Goal: Information Seeking & Learning: Learn about a topic

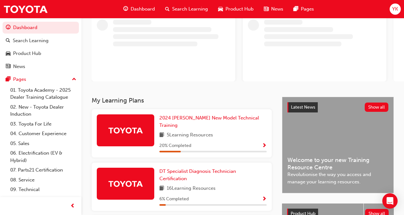
scroll to position [43, 0]
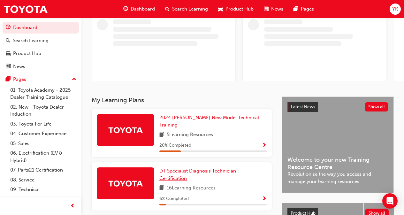
click at [212, 168] on span "DT Specialist Diagnosis Technician Certification" at bounding box center [197, 174] width 77 height 13
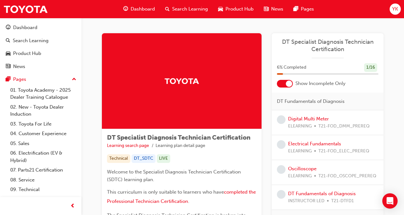
click at [289, 83] on div at bounding box center [289, 84] width 6 height 6
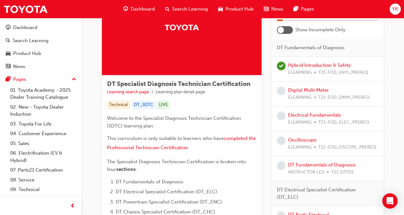
scroll to position [54, 0]
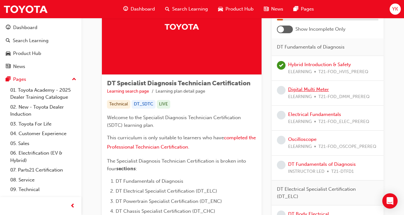
click at [311, 89] on link "Digital Multi Meter" at bounding box center [308, 90] width 41 height 6
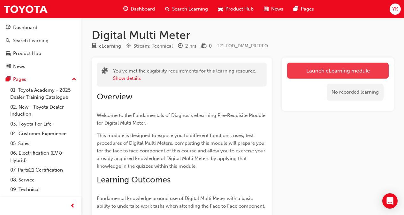
click at [308, 70] on link "Launch eLearning module" at bounding box center [338, 71] width 102 height 16
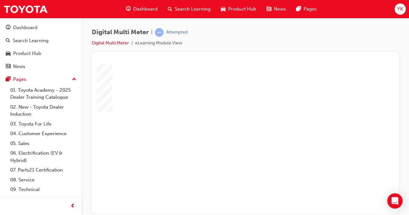
scroll to position [0, 78]
click at [149, 120] on div "play" at bounding box center [149, 120] width 0 height 0
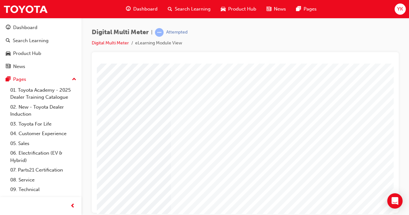
scroll to position [68, 143]
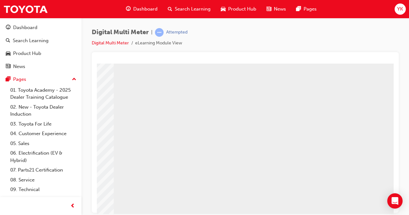
scroll to position [94, 143]
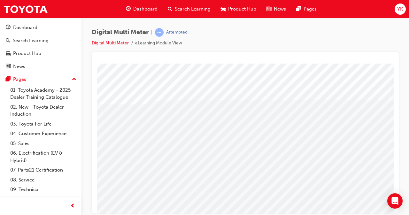
scroll to position [11, 16]
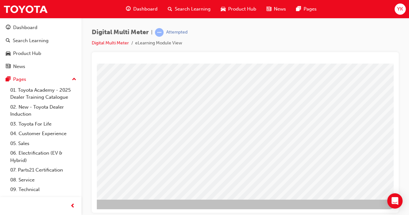
scroll to position [94, 136]
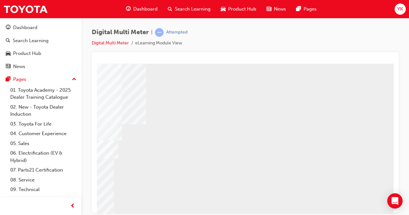
scroll to position [79, 143]
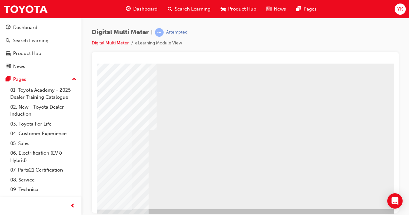
scroll to position [94, 119]
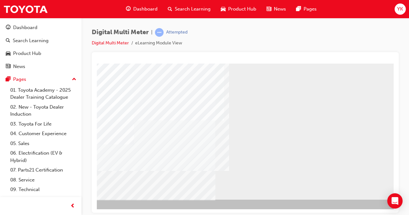
scroll to position [94, 143]
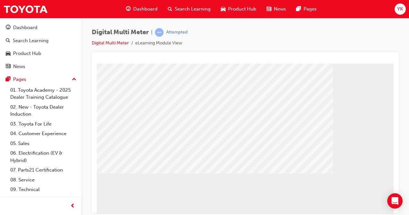
scroll to position [54, 8]
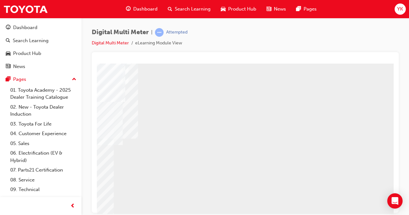
scroll to position [76, 143]
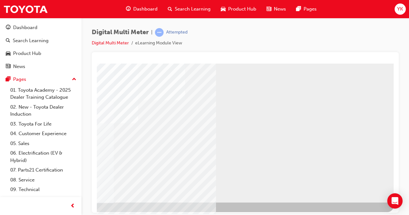
scroll to position [94, 143]
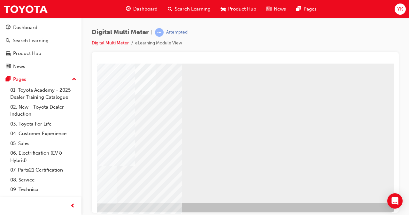
scroll to position [91, 143]
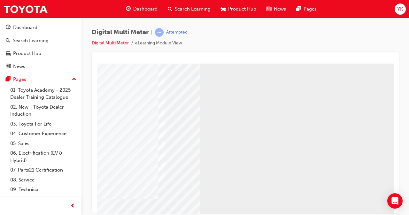
scroll to position [94, 143]
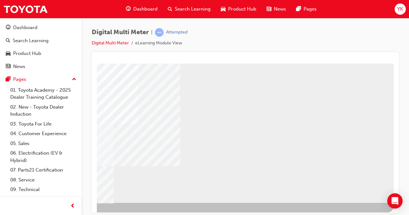
scroll to position [91, 143]
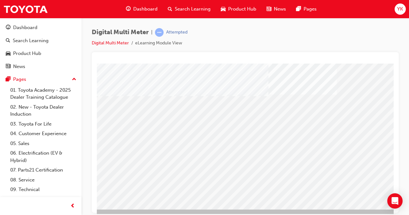
scroll to position [94, 143]
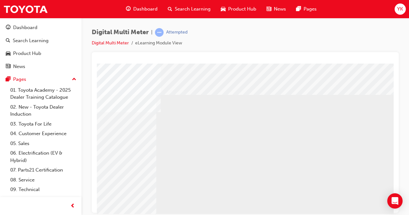
scroll to position [0, 97]
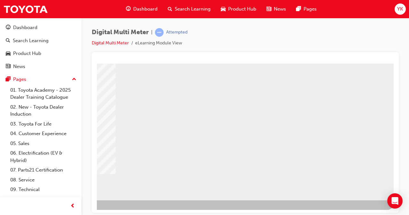
scroll to position [94, 143]
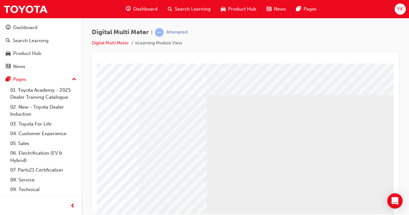
scroll to position [94, 143]
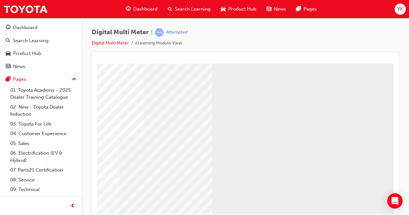
scroll to position [77, 143]
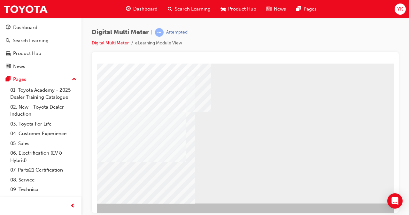
scroll to position [90, 50]
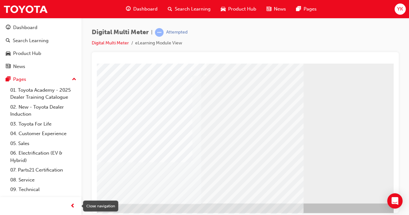
click at [71, 204] on span "prev-icon" at bounding box center [72, 206] width 5 height 8
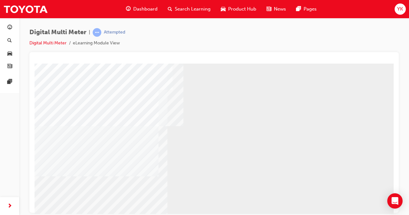
scroll to position [76, 22]
drag, startPoint x: 314, startPoint y: 101, endPoint x: 338, endPoint y: 108, distance: 24.4
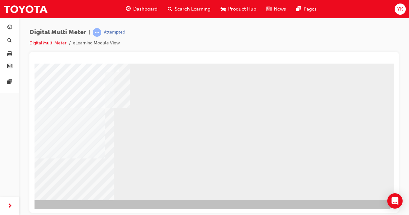
scroll to position [94, 80]
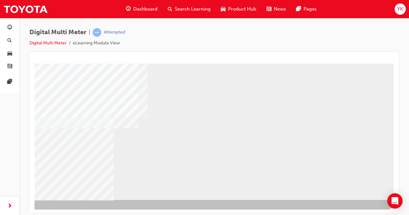
scroll to position [94, 80]
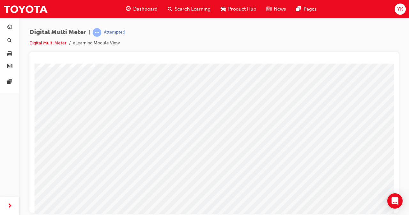
scroll to position [51, 39]
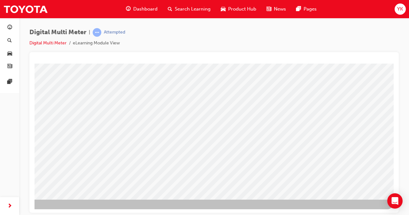
scroll to position [94, 80]
